Goal: Task Accomplishment & Management: Manage account settings

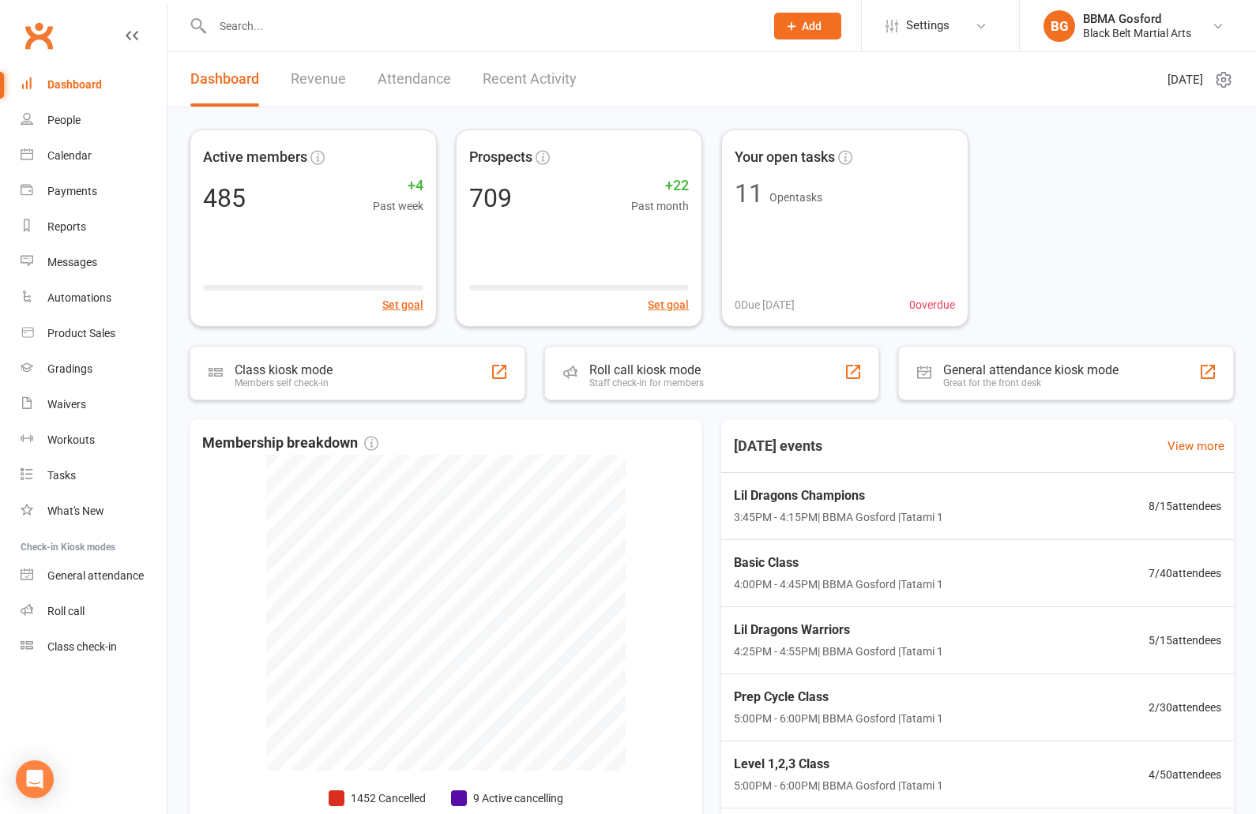
click at [317, 40] on div at bounding box center [472, 25] width 564 height 51
click at [315, 33] on input "text" at bounding box center [481, 26] width 546 height 22
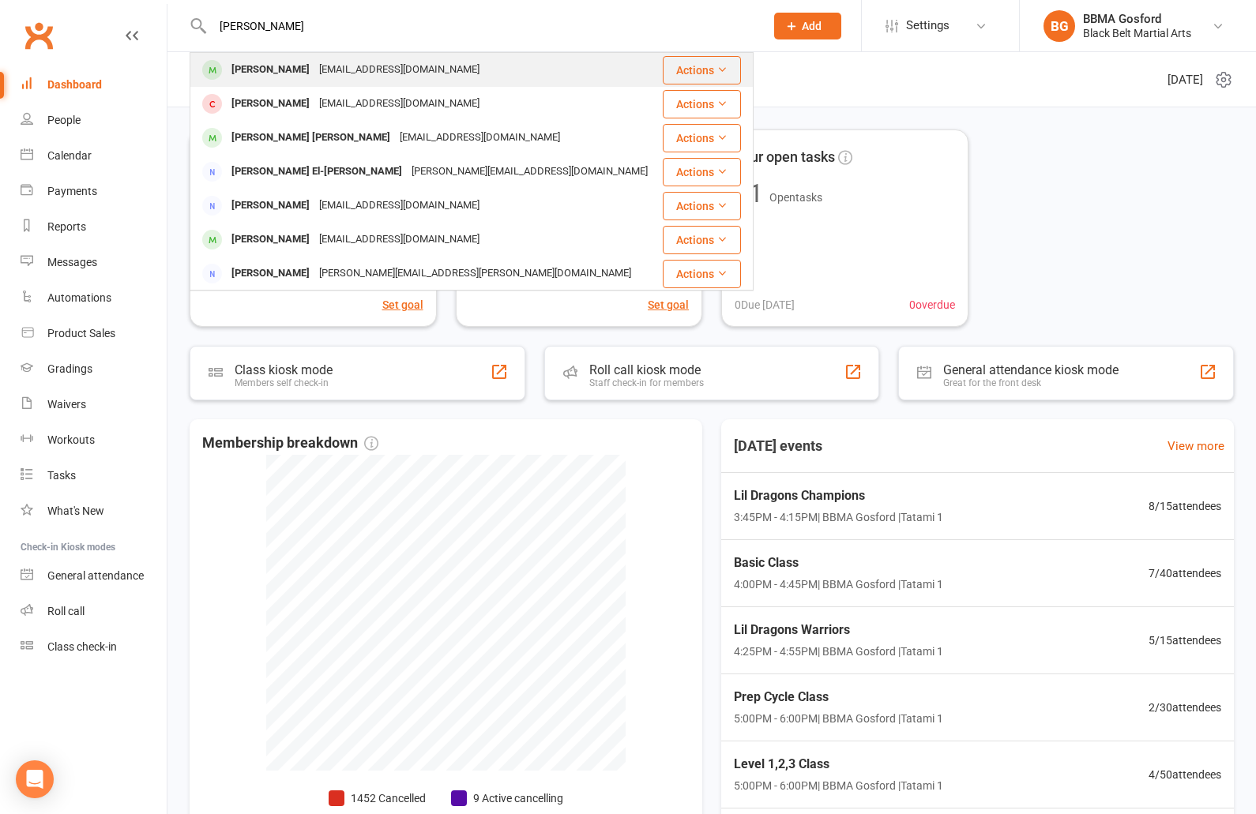
type input "[PERSON_NAME]"
click at [329, 66] on div "[EMAIL_ADDRESS][DOMAIN_NAME]" at bounding box center [399, 69] width 170 height 23
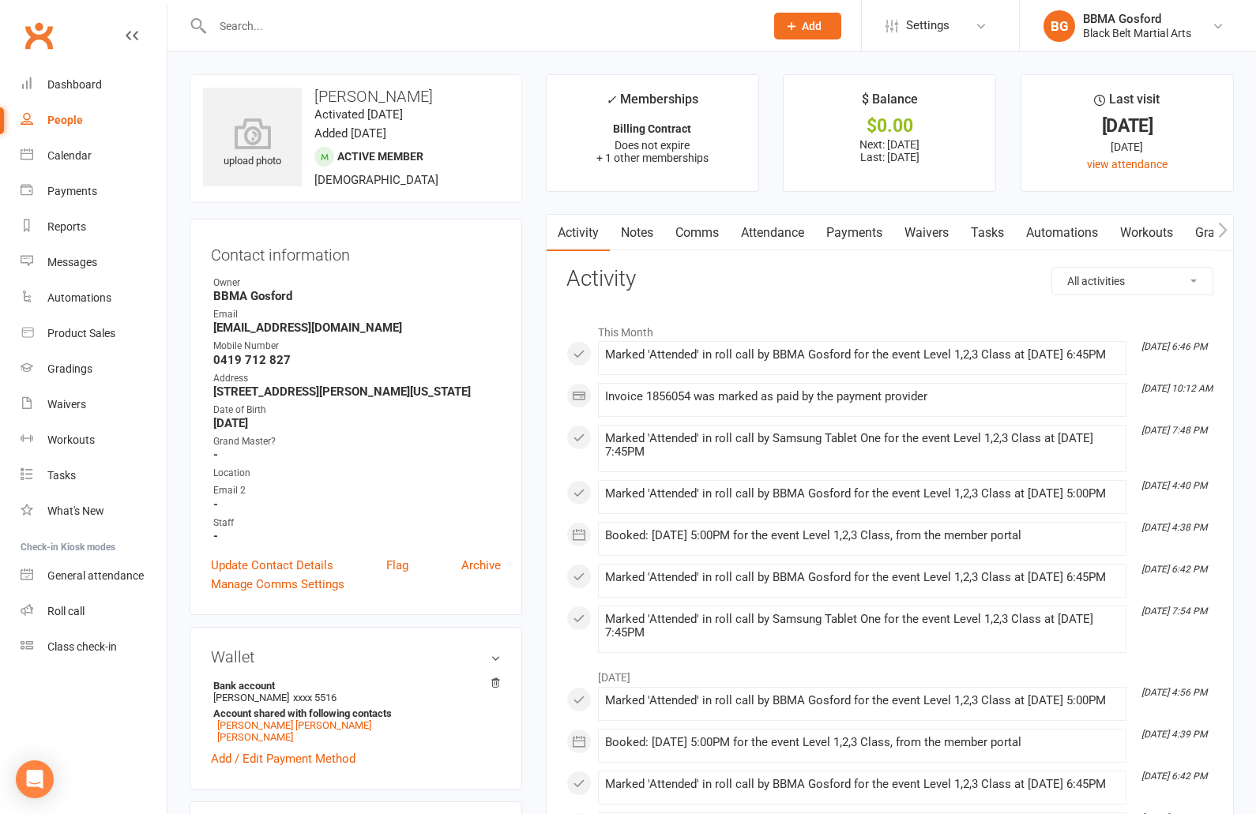
click at [857, 235] on link "Payments" at bounding box center [854, 233] width 78 height 36
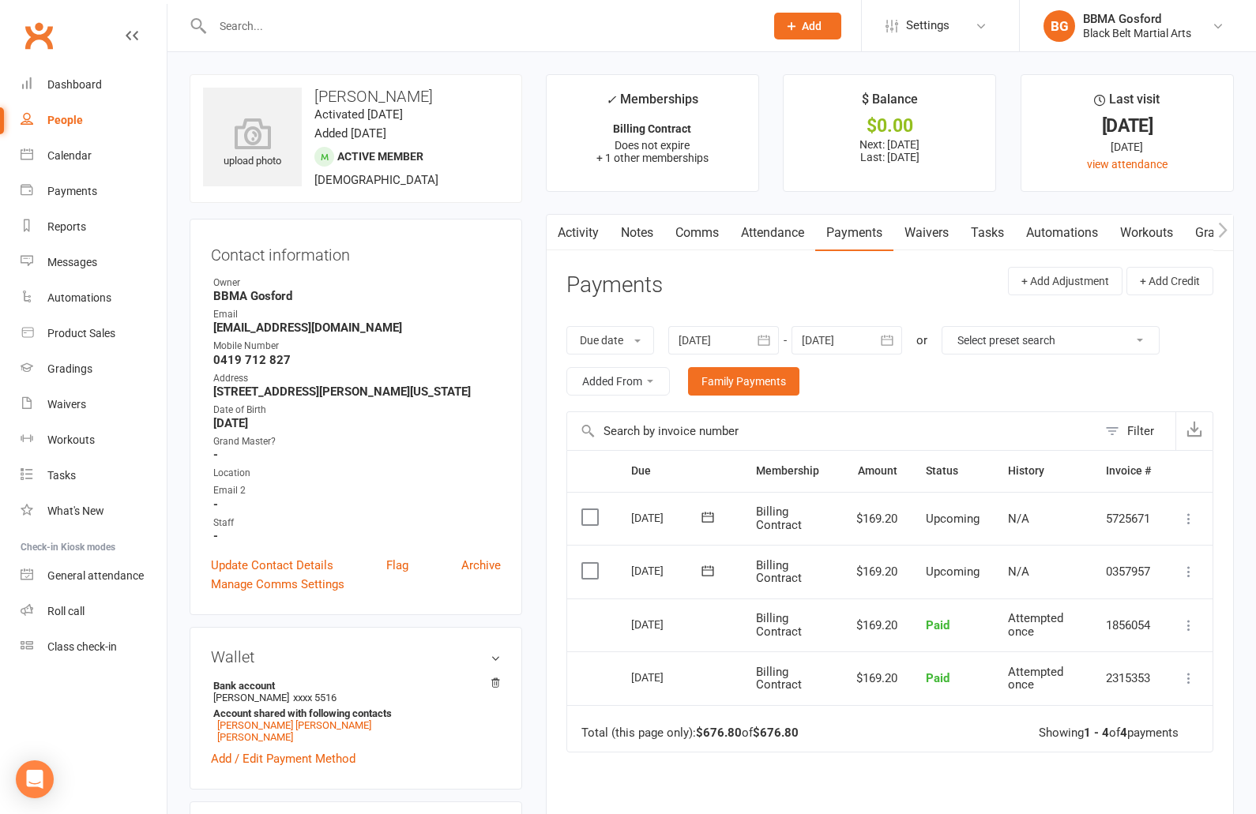
click at [892, 340] on icon "button" at bounding box center [887, 340] width 12 height 10
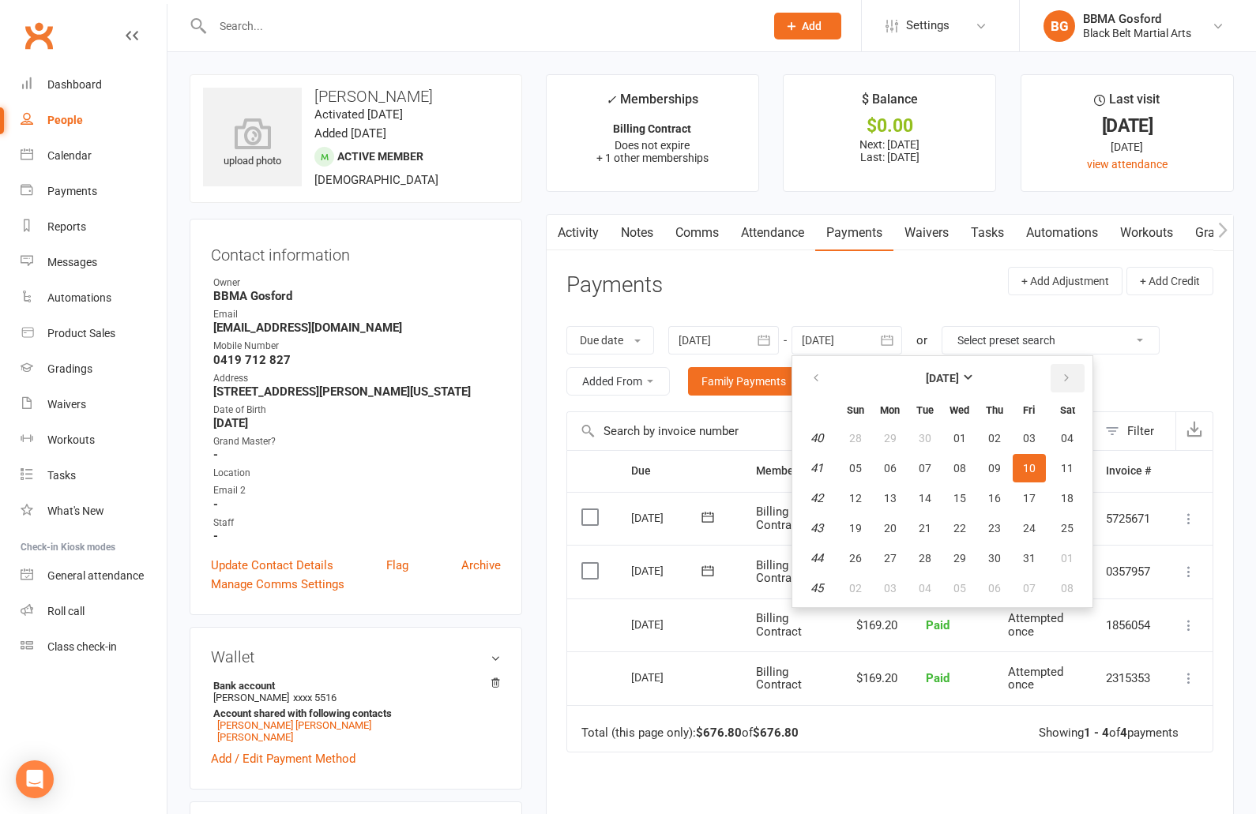
click at [1071, 377] on icon "button" at bounding box center [1066, 378] width 11 height 13
click at [1070, 489] on button "17" at bounding box center [1067, 498] width 40 height 28
type input "[DATE]"
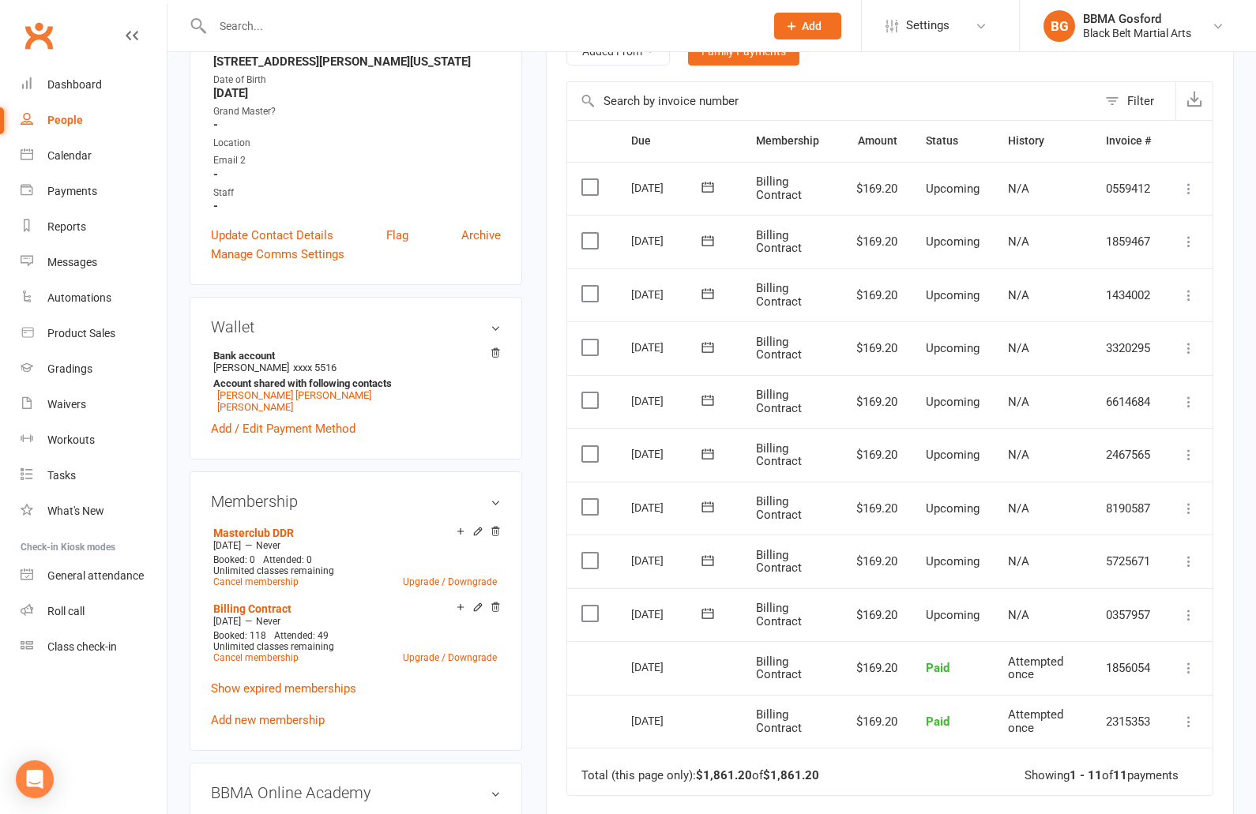
scroll to position [332, 0]
click at [1190, 503] on icon at bounding box center [1189, 507] width 16 height 16
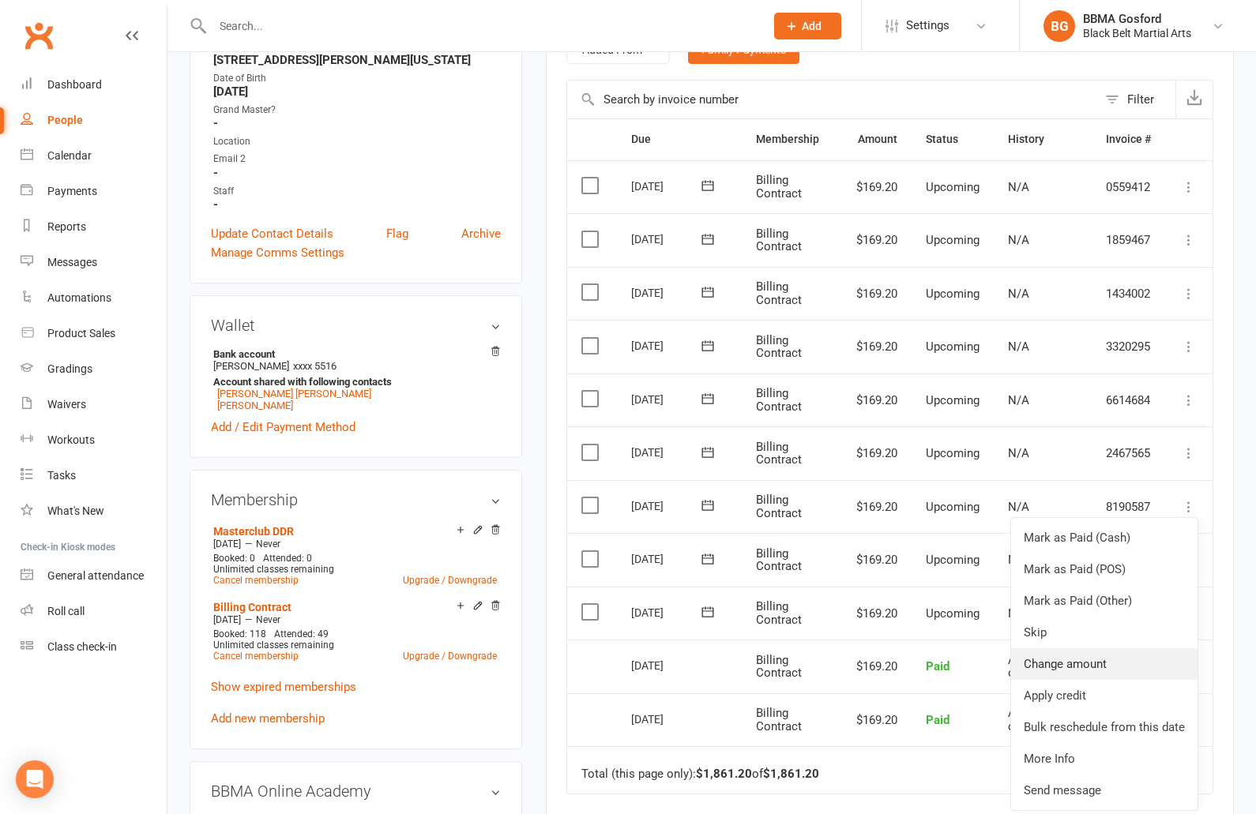
click at [1071, 660] on link "Change amount" at bounding box center [1104, 664] width 186 height 32
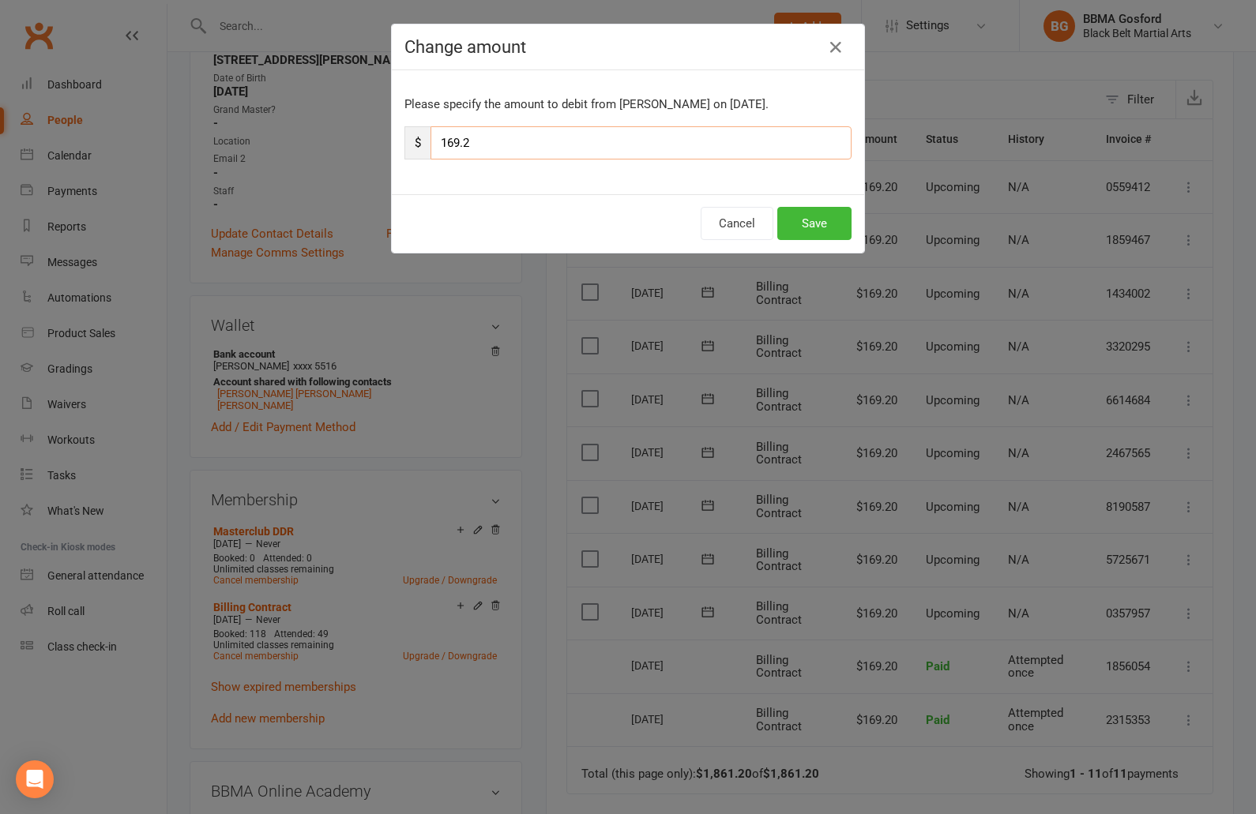
click at [547, 141] on input "169.2" at bounding box center [640, 142] width 421 height 33
type input "0"
type input "99"
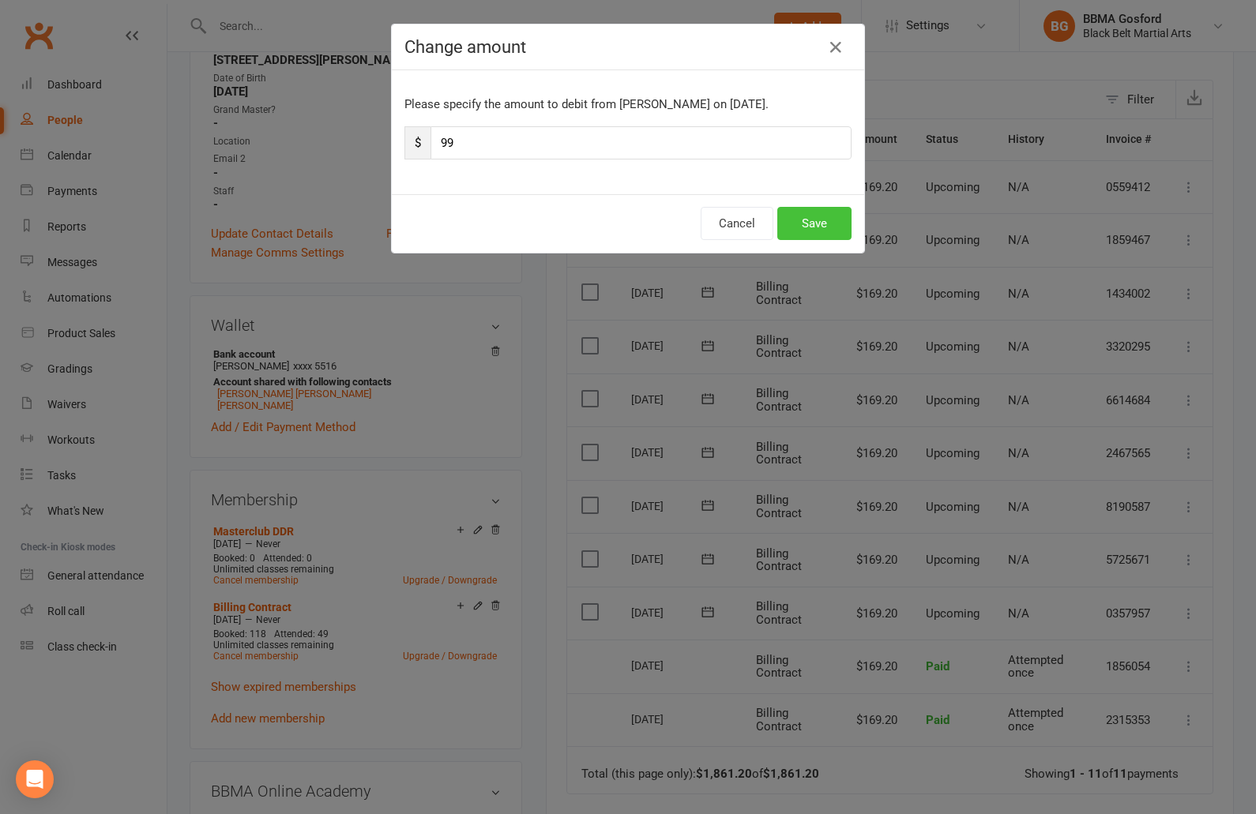
click at [836, 221] on button "Save" at bounding box center [814, 223] width 74 height 33
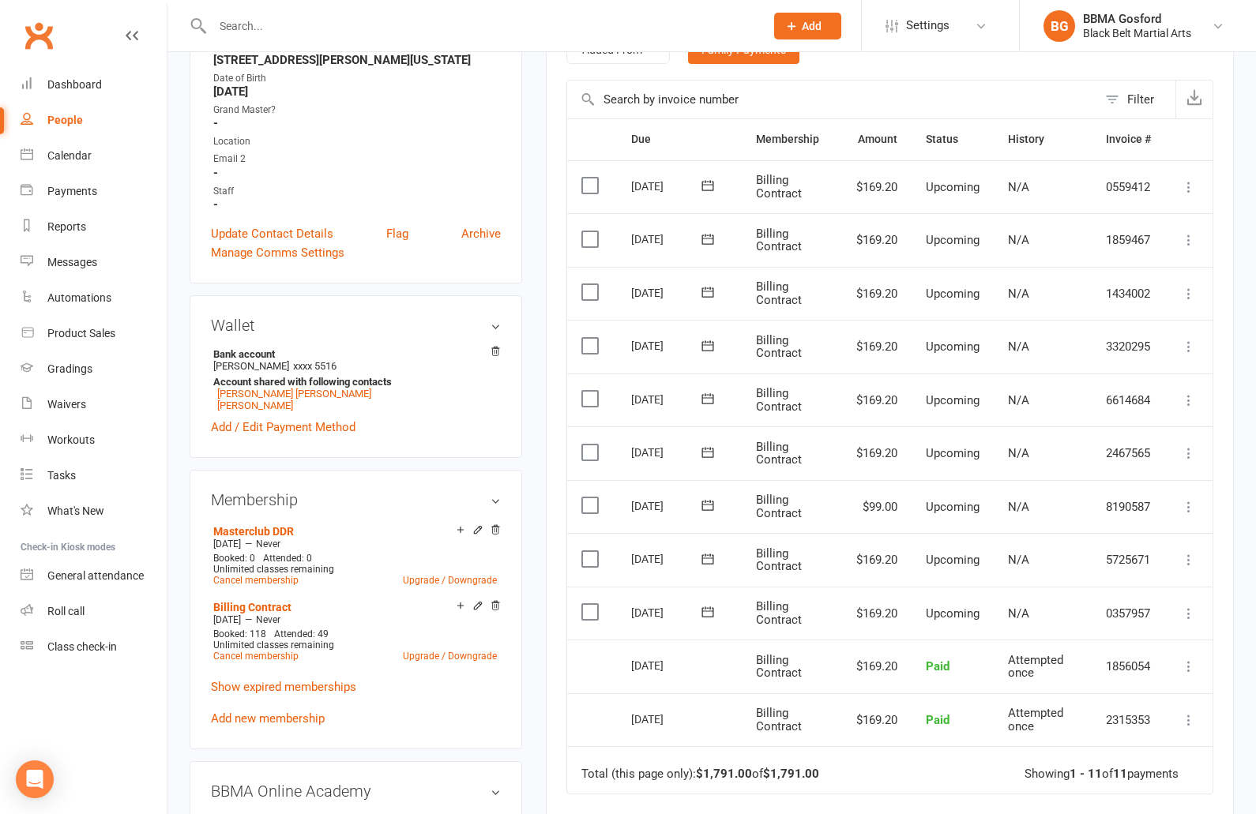
click at [1188, 452] on icon at bounding box center [1189, 453] width 16 height 16
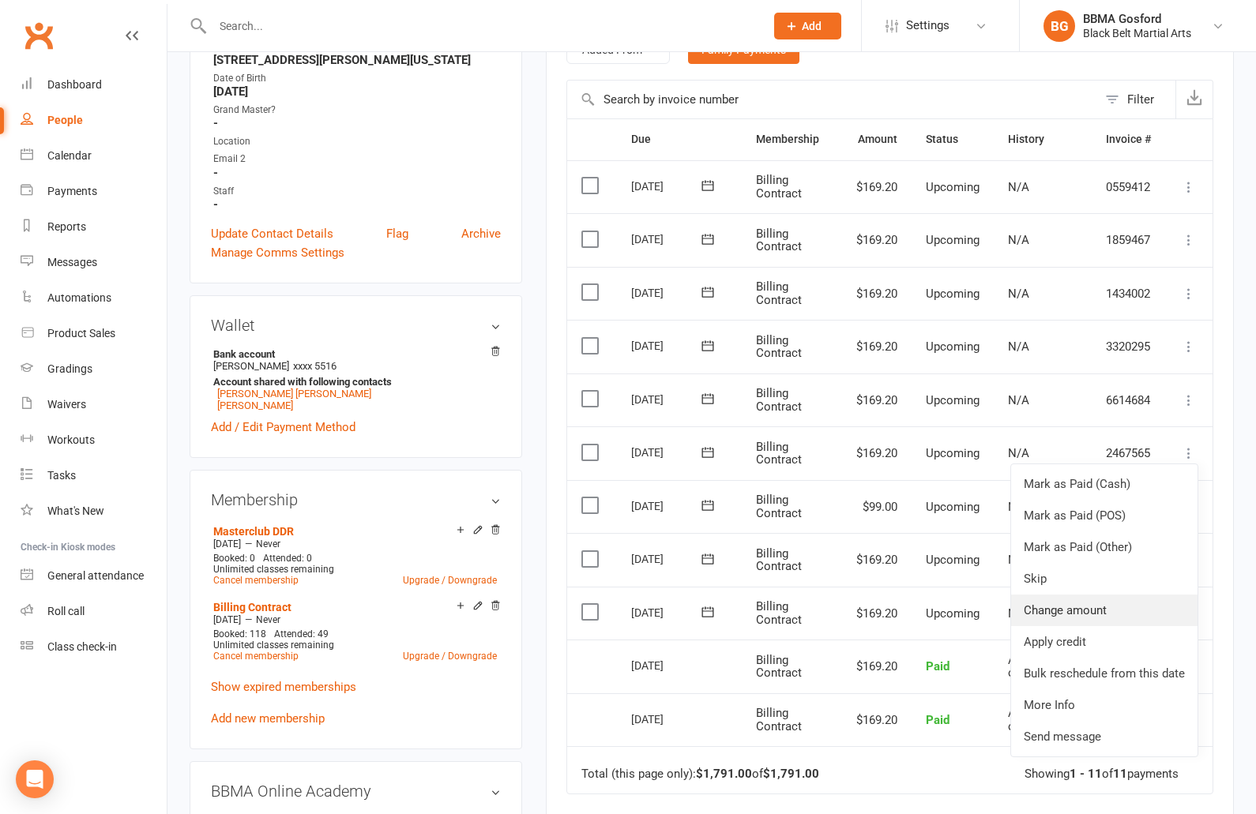
click at [1077, 620] on link "Change amount" at bounding box center [1104, 611] width 186 height 32
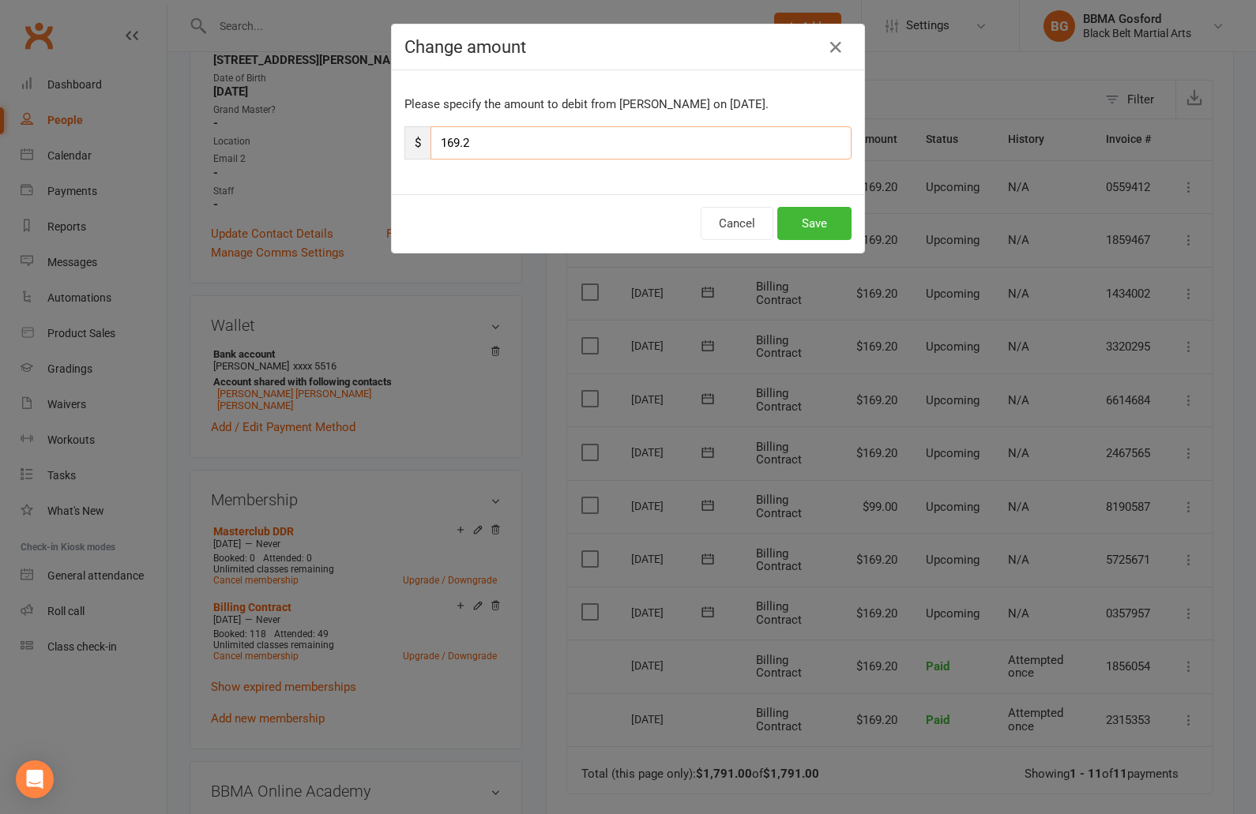
click at [494, 145] on input "169.2" at bounding box center [640, 142] width 421 height 33
type input "99"
click at [821, 224] on button "Save" at bounding box center [814, 223] width 74 height 33
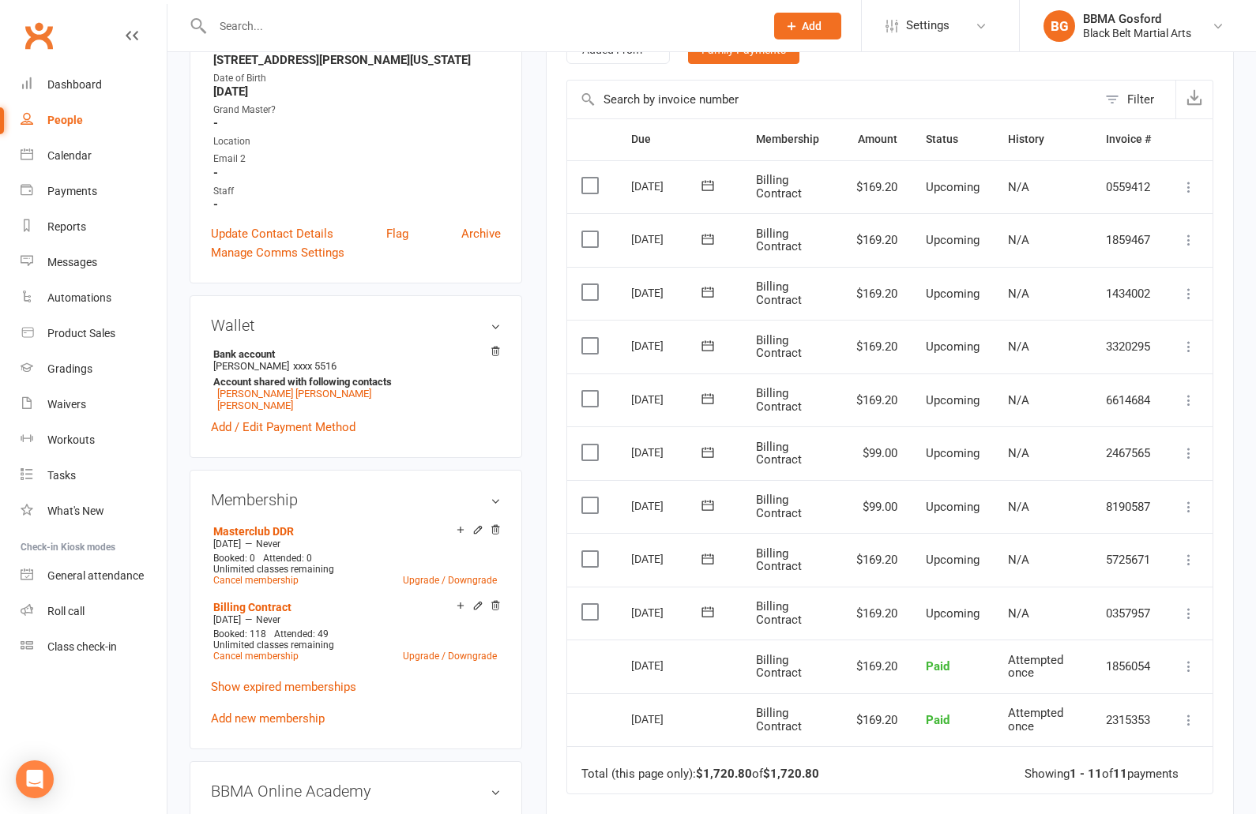
click at [1188, 398] on icon at bounding box center [1189, 401] width 16 height 16
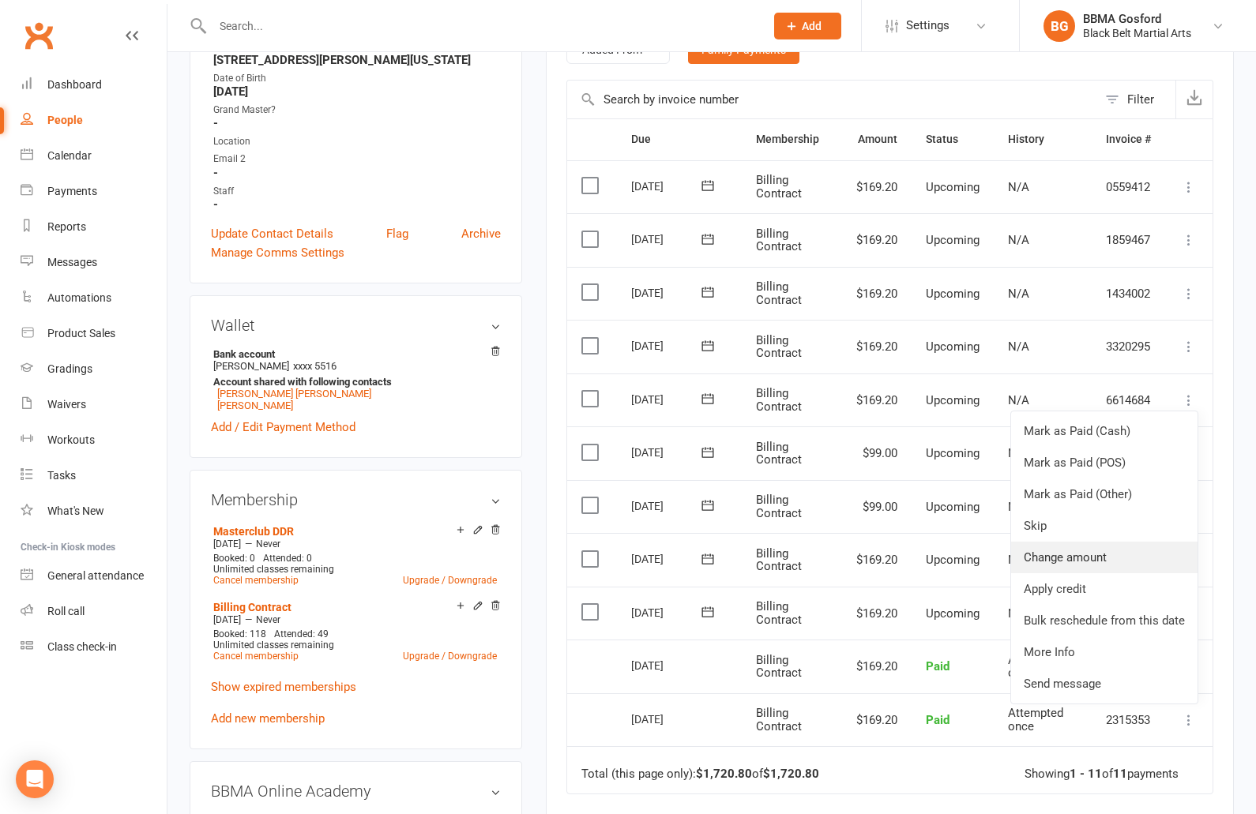
click at [1081, 564] on link "Change amount" at bounding box center [1104, 558] width 186 height 32
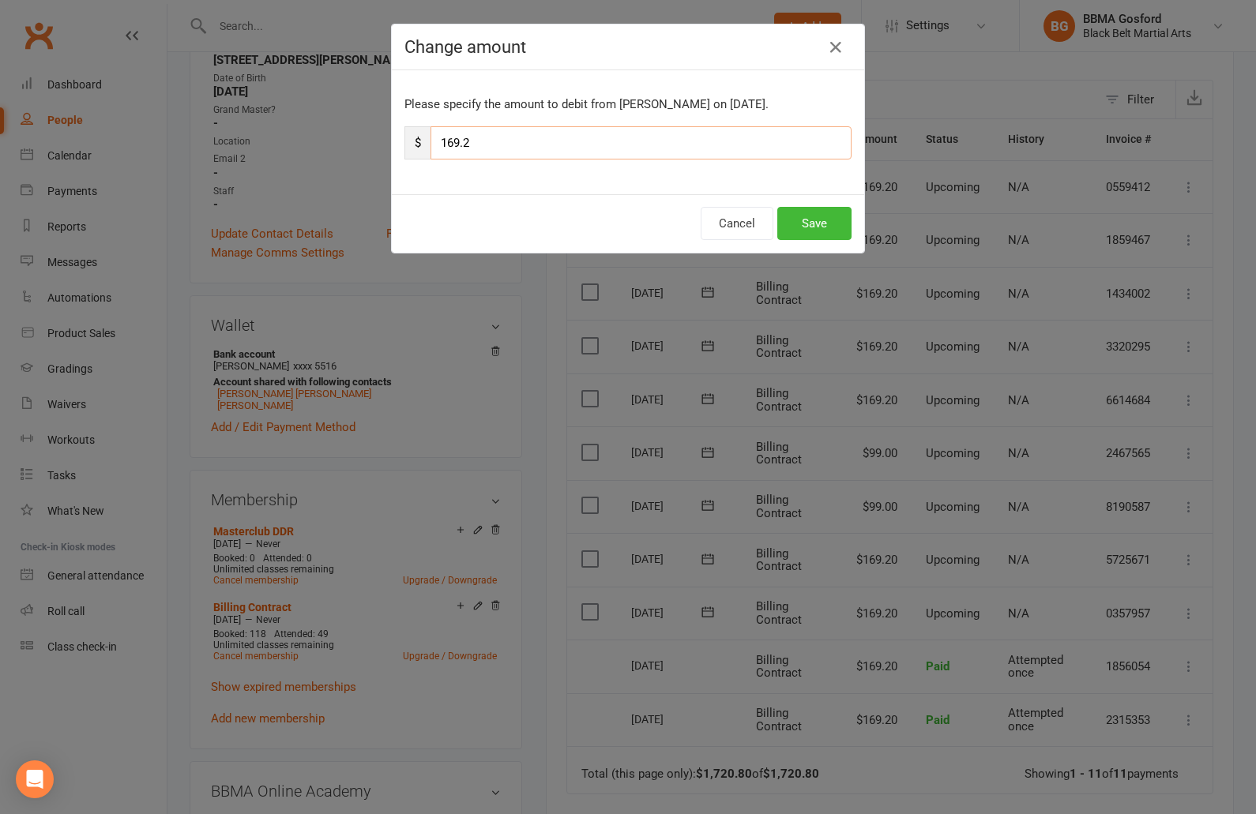
click at [505, 143] on input "169.2" at bounding box center [640, 142] width 421 height 33
type input "99"
click at [814, 226] on button "Save" at bounding box center [814, 223] width 74 height 33
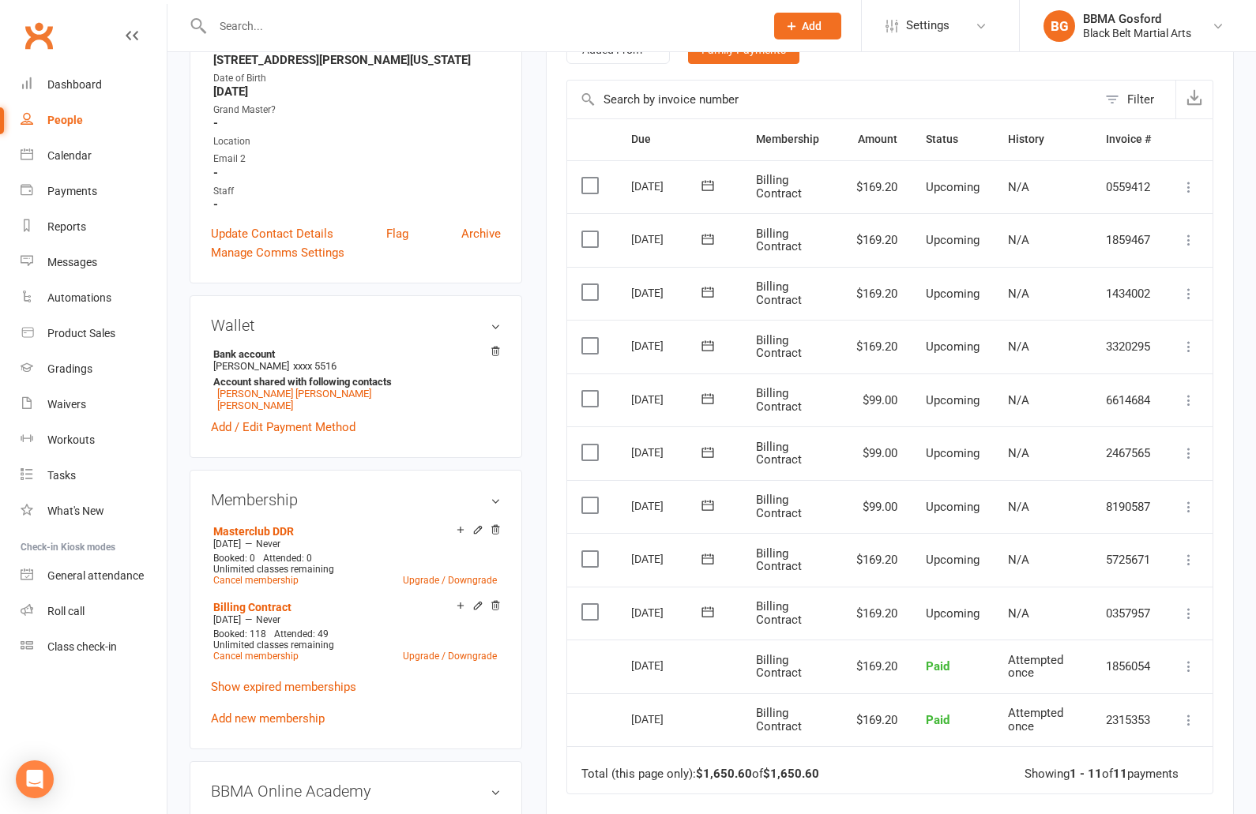
click at [1193, 347] on icon at bounding box center [1189, 347] width 16 height 16
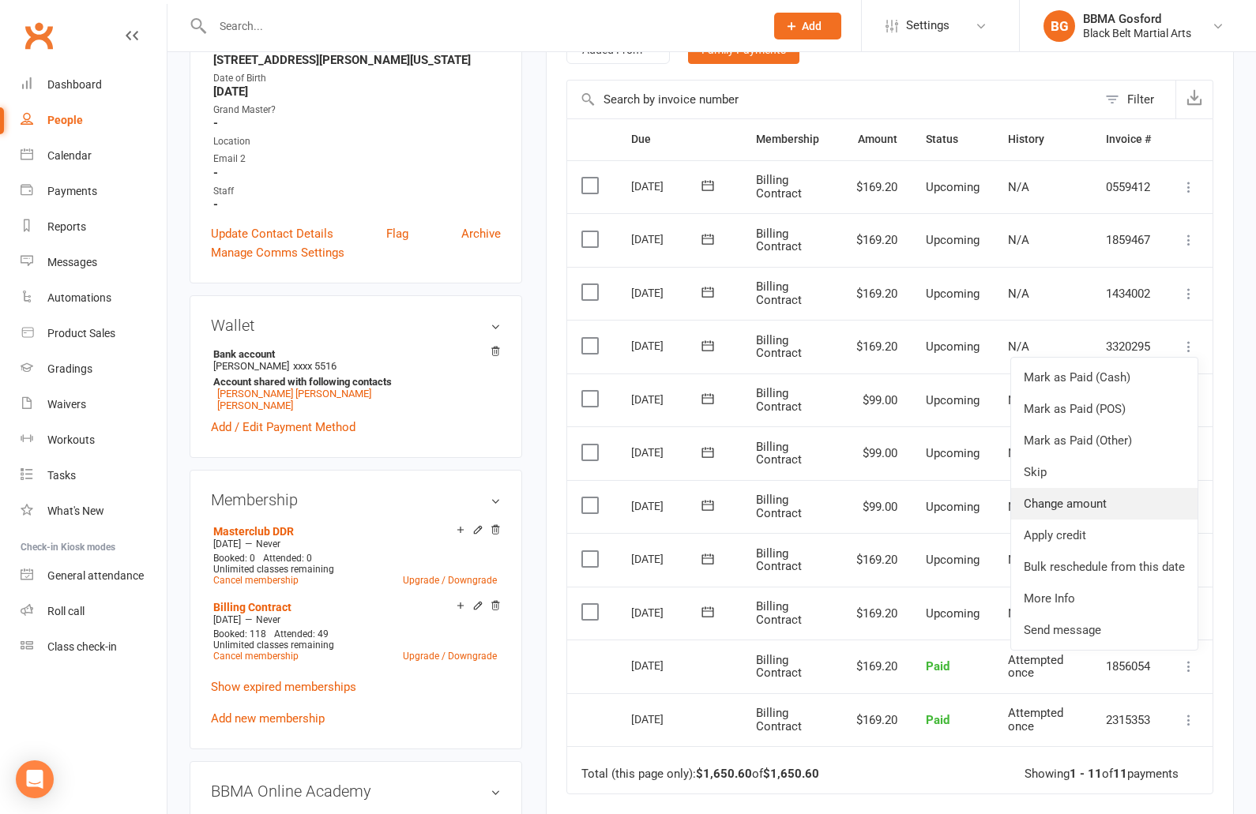
click at [1080, 511] on link "Change amount" at bounding box center [1104, 504] width 186 height 32
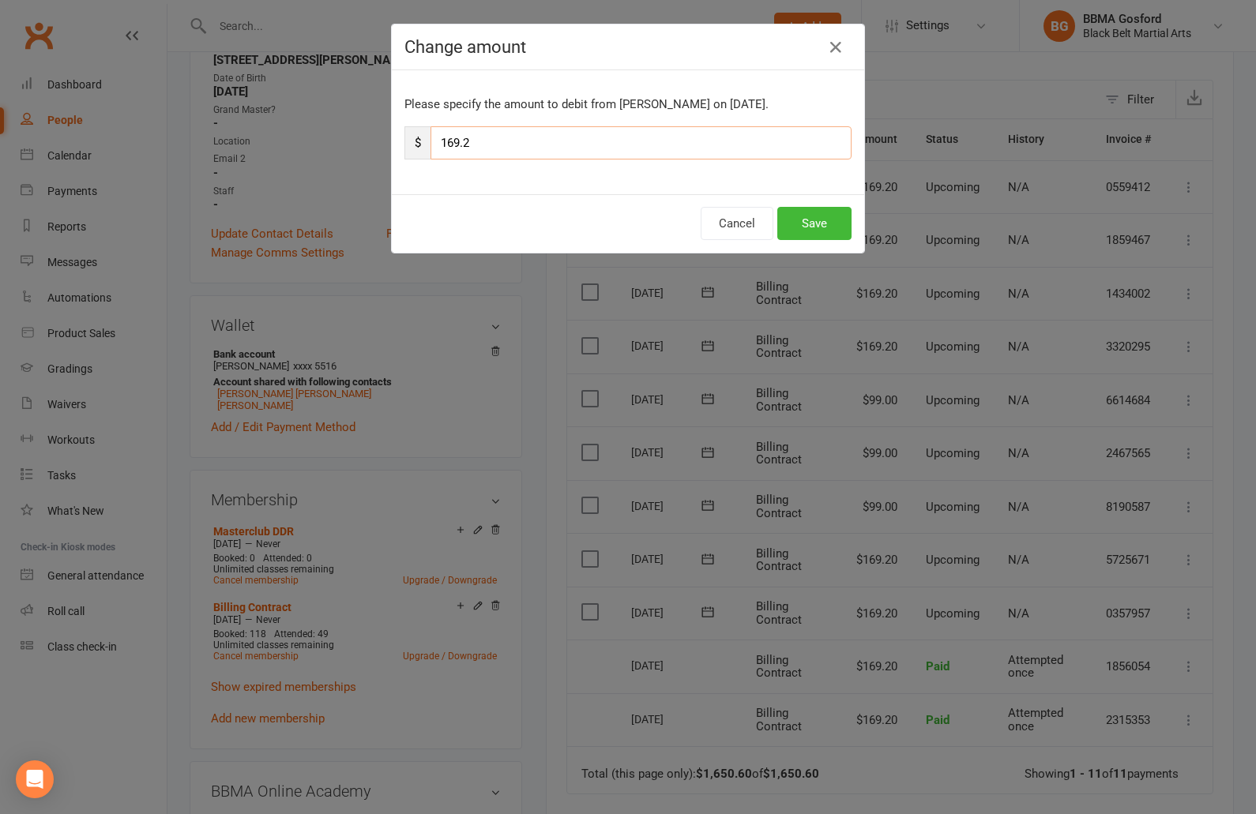
click at [554, 147] on input "169.2" at bounding box center [640, 142] width 421 height 33
type input "99"
click at [808, 225] on button "Save" at bounding box center [814, 223] width 74 height 33
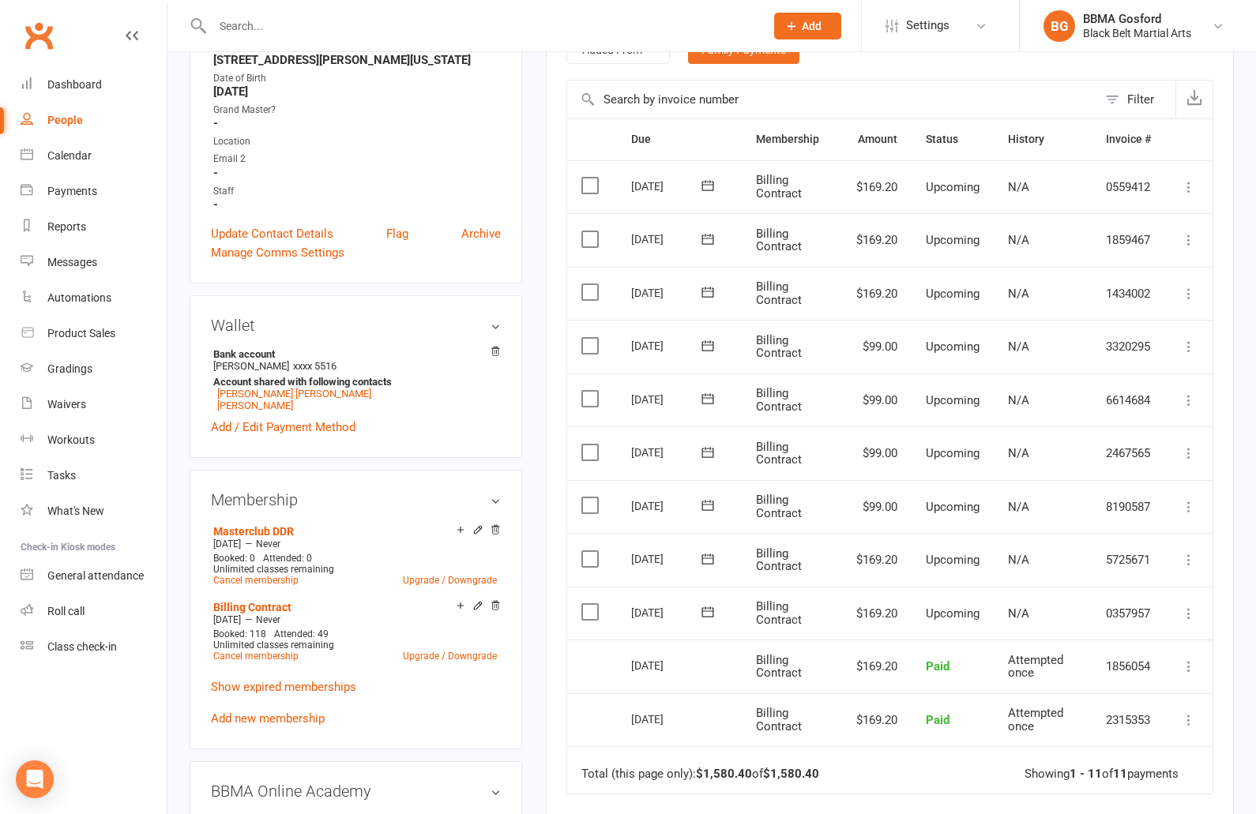
click at [1188, 291] on icon at bounding box center [1189, 294] width 16 height 16
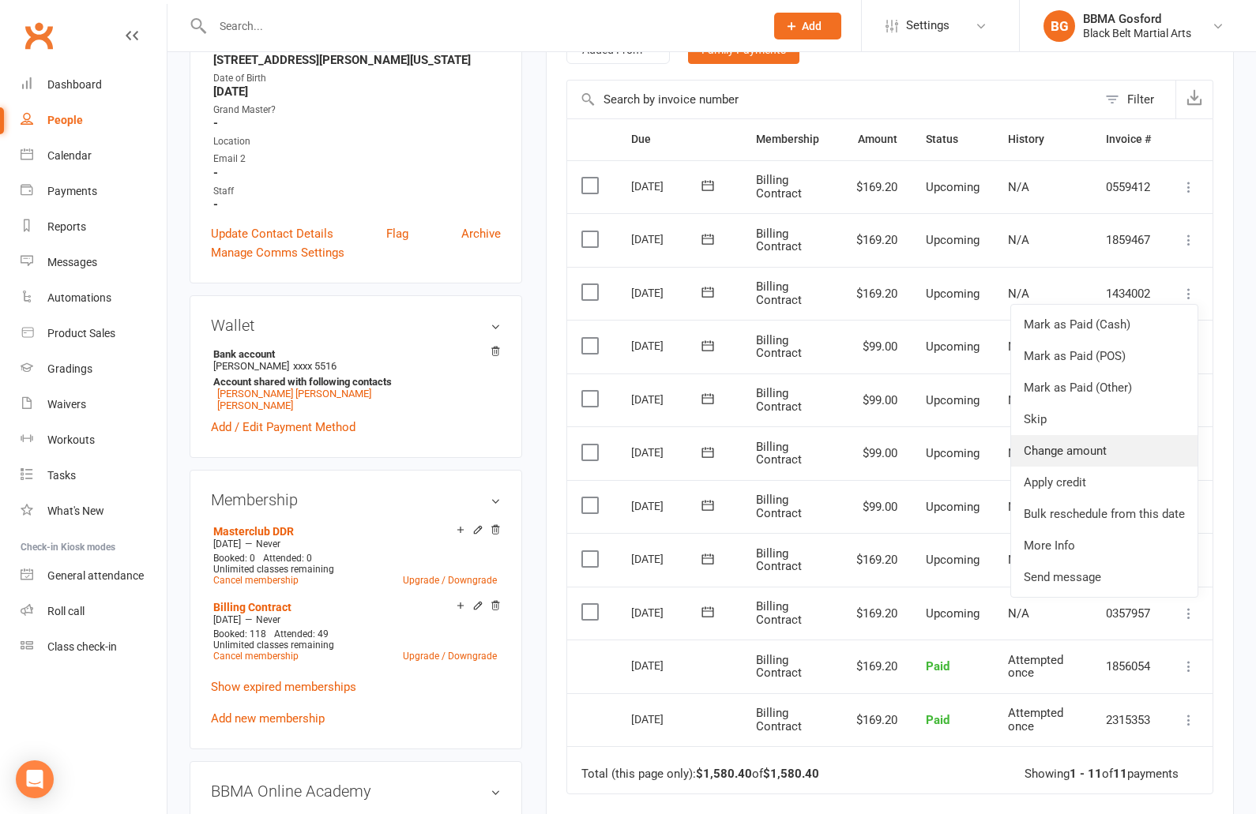
click at [1089, 446] on link "Change amount" at bounding box center [1104, 451] width 186 height 32
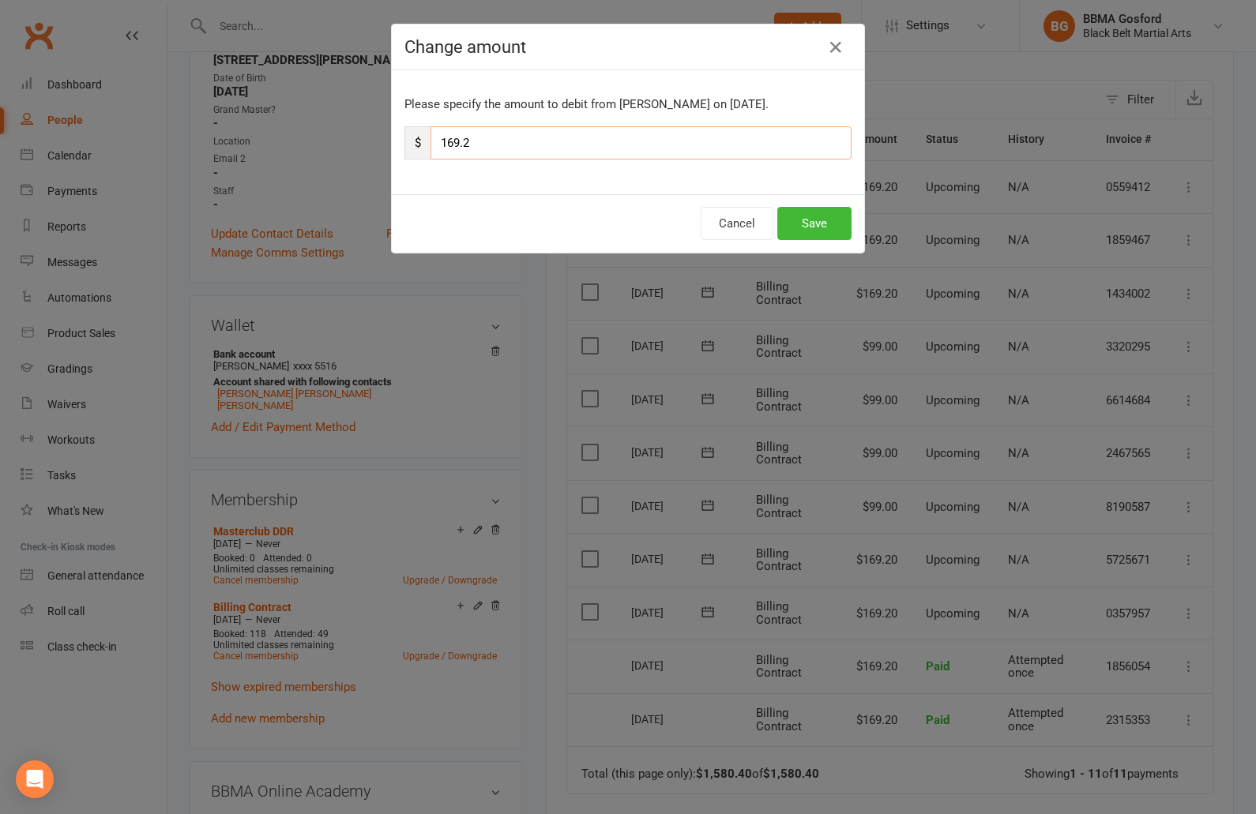
click at [521, 145] on input "169.2" at bounding box center [640, 142] width 421 height 33
type input "99"
click at [821, 231] on button "Save" at bounding box center [814, 223] width 74 height 33
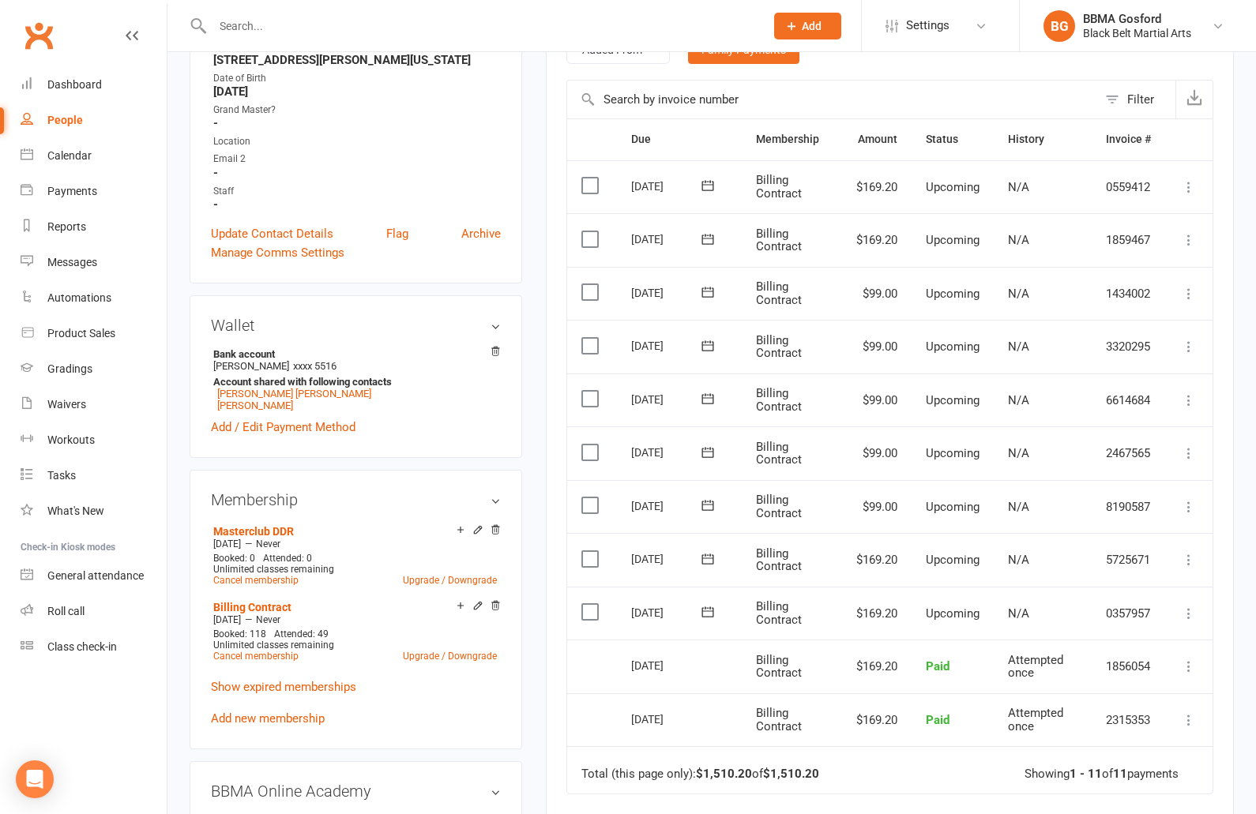
click at [1190, 243] on icon at bounding box center [1189, 240] width 16 height 16
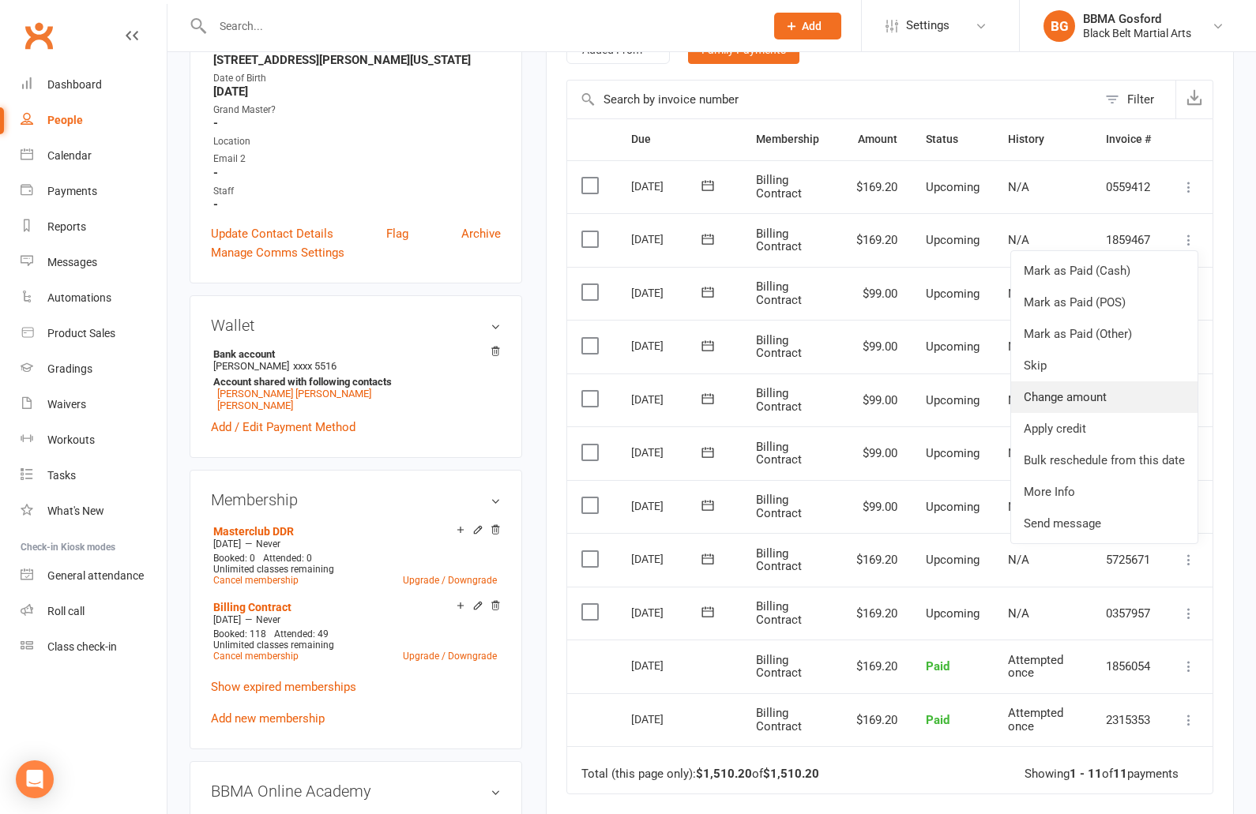
click at [1084, 404] on link "Change amount" at bounding box center [1104, 397] width 186 height 32
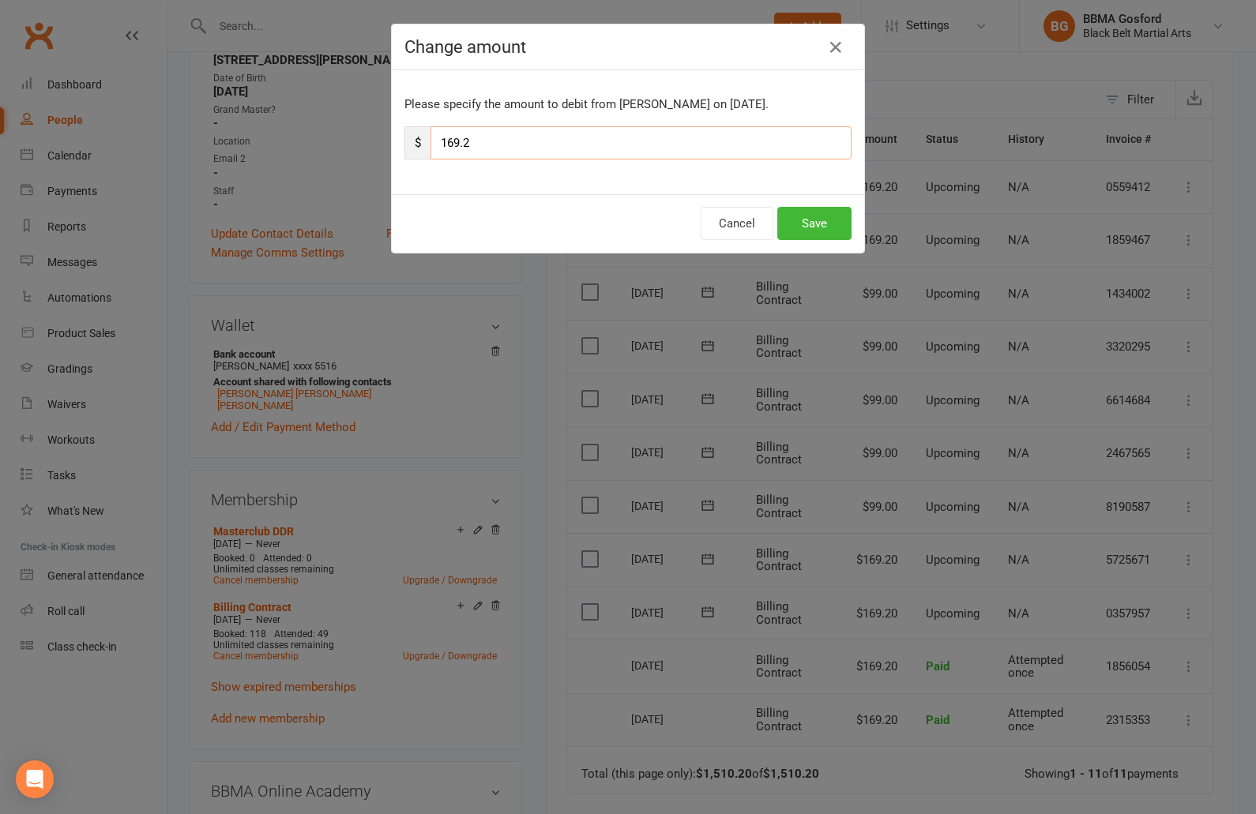
click at [610, 147] on input "169.2" at bounding box center [640, 142] width 421 height 33
type input "99"
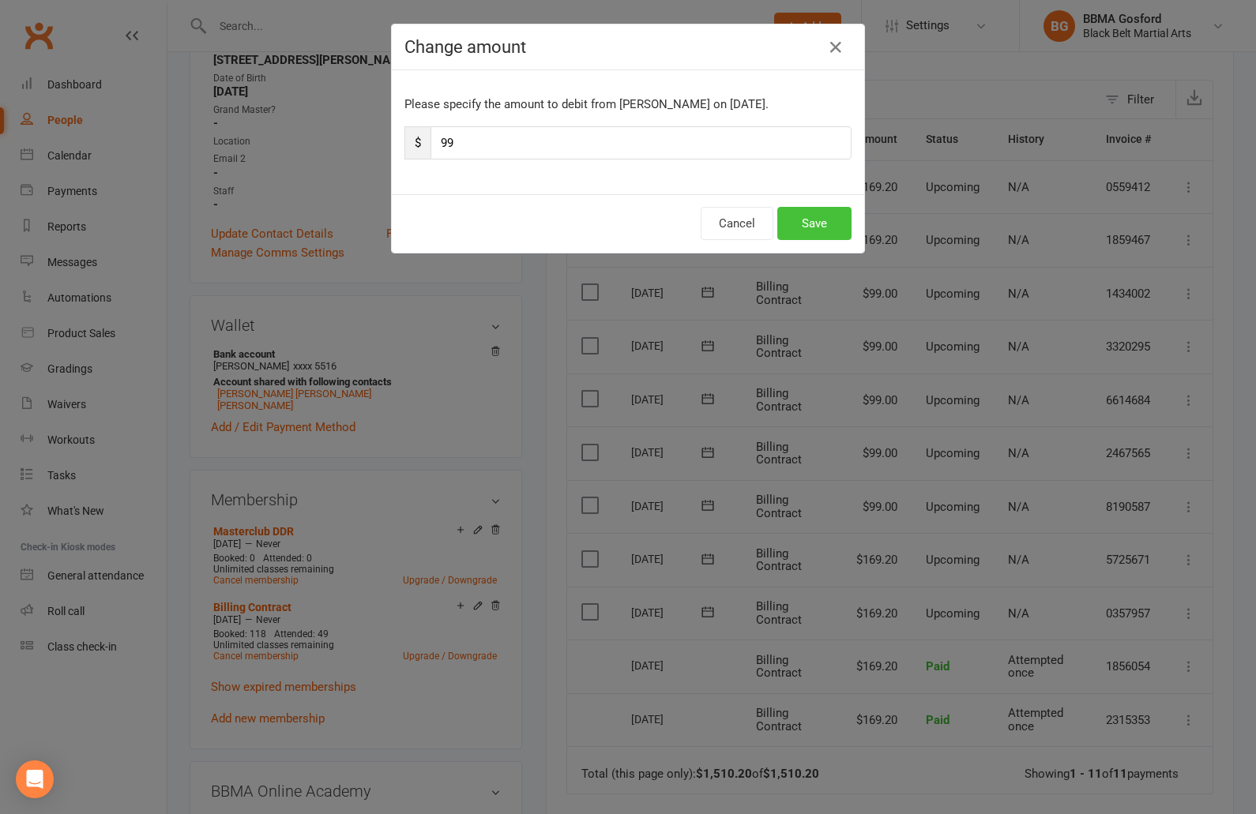
click at [832, 237] on button "Save" at bounding box center [814, 223] width 74 height 33
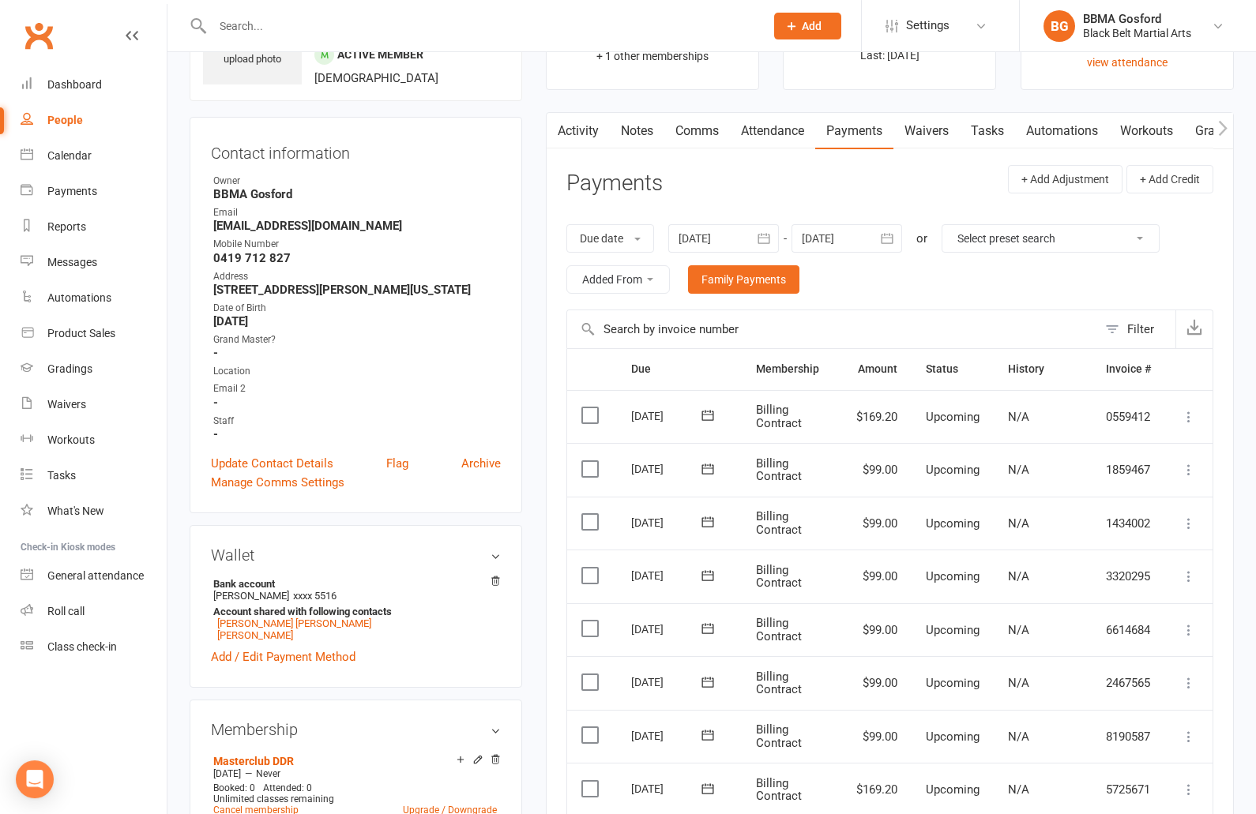
scroll to position [0, 0]
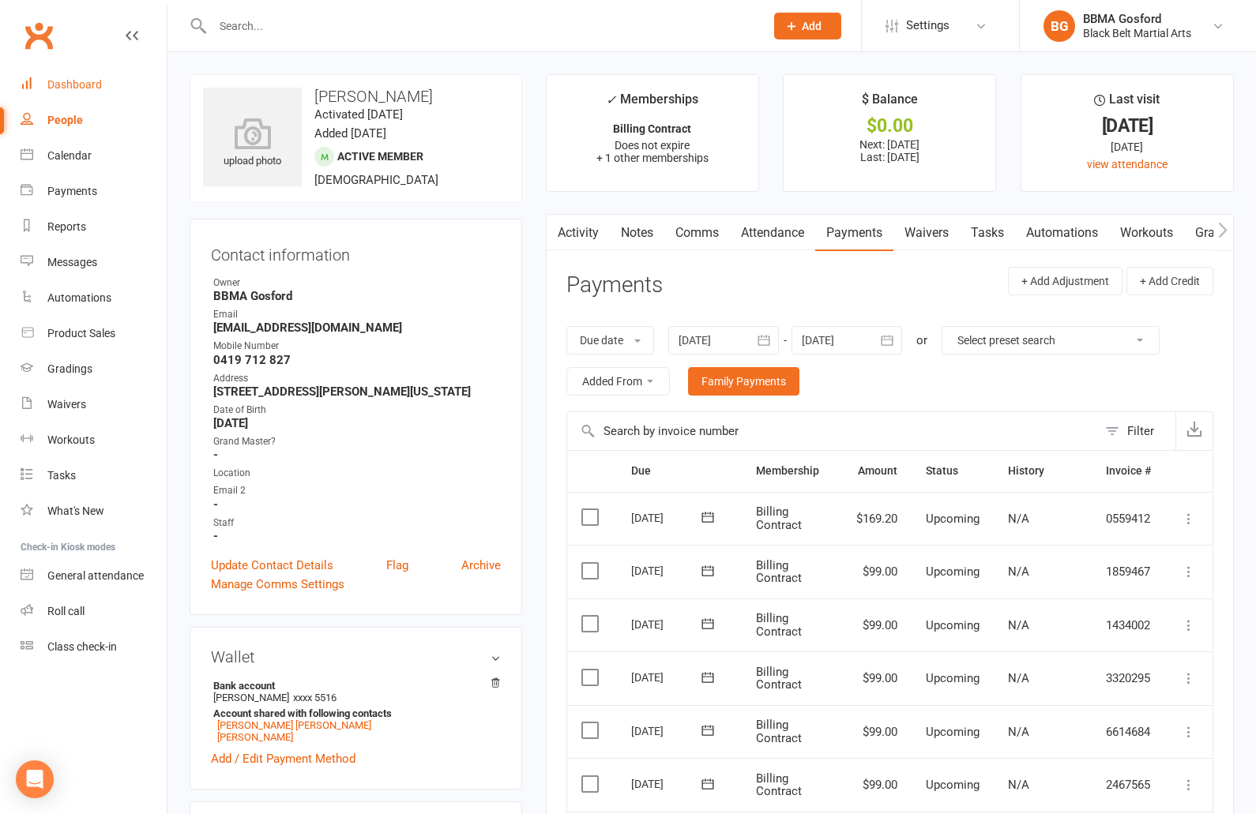
click at [93, 88] on div "Dashboard" at bounding box center [74, 84] width 54 height 13
